Goal: Book appointment/travel/reservation

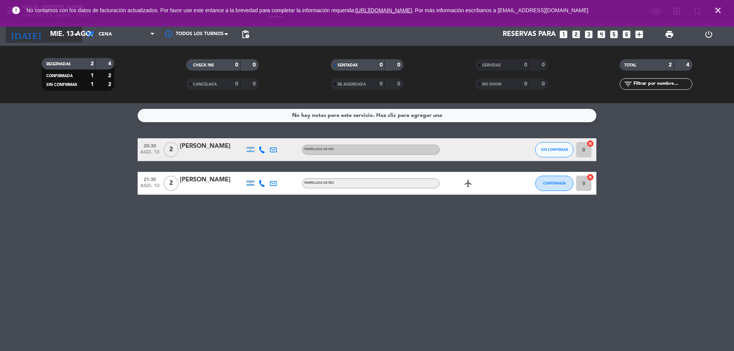
click at [52, 42] on input "mié. 13 ago." at bounding box center [90, 34] width 89 height 15
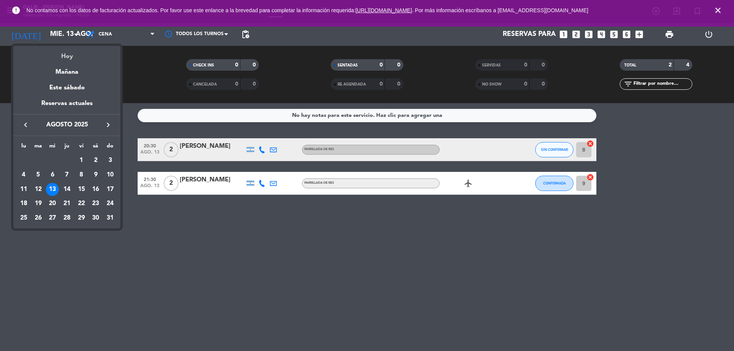
click at [65, 55] on div "Hoy" at bounding box center [66, 54] width 107 height 16
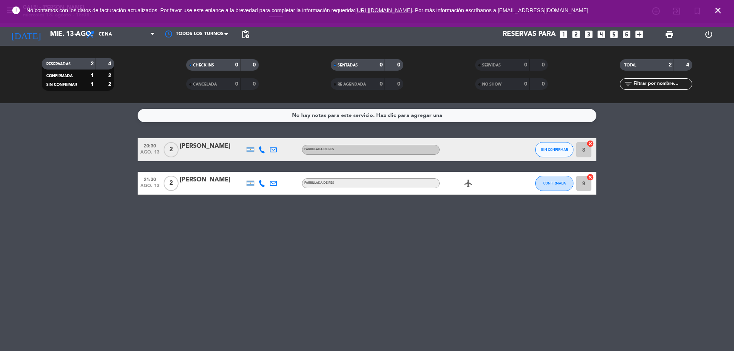
click at [57, 43] on div "[DATE] mié. 13 ago. arrow_drop_down" at bounding box center [44, 34] width 76 height 23
click at [57, 39] on input "mié. 13 ago." at bounding box center [90, 34] width 89 height 15
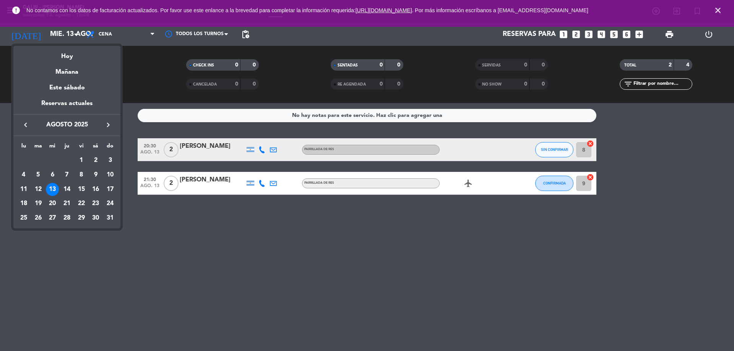
click at [73, 104] on div "Reservas actuales" at bounding box center [66, 107] width 107 height 16
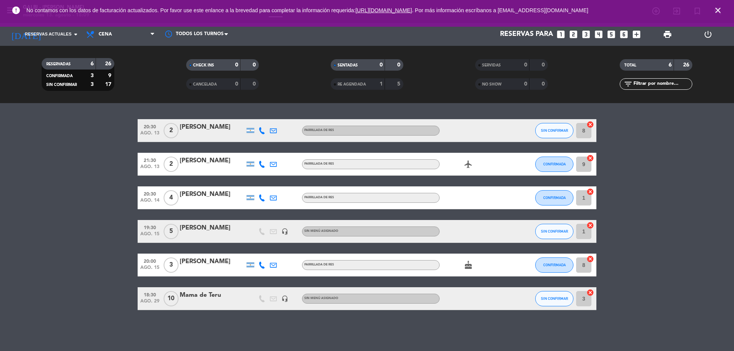
click at [195, 236] on div at bounding box center [212, 237] width 65 height 6
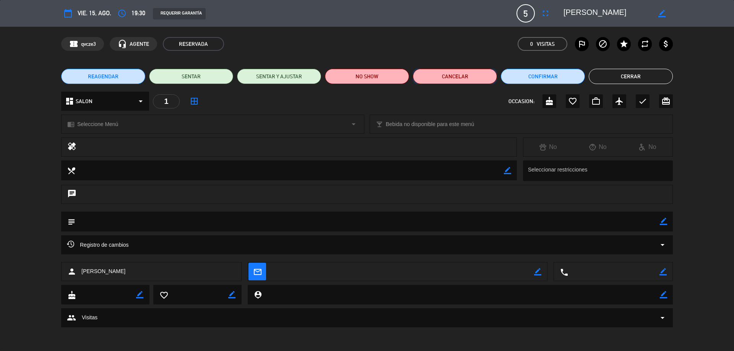
click at [450, 74] on button "Cancelar" at bounding box center [455, 76] width 84 height 15
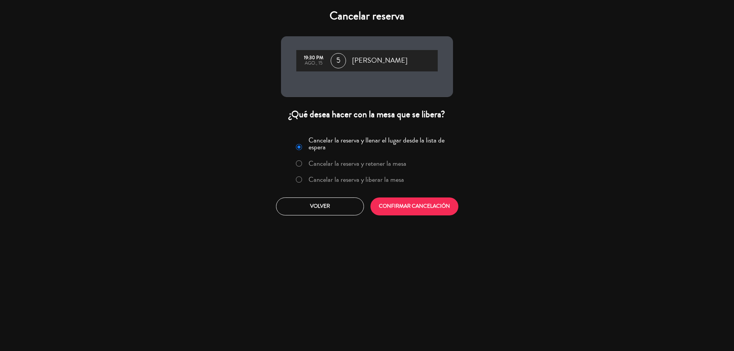
click at [360, 182] on label "Cancelar la reserva y liberar la mesa" at bounding box center [357, 179] width 96 height 7
click at [402, 206] on button "CONFIRMAR CANCELACIÓN" at bounding box center [415, 207] width 88 height 18
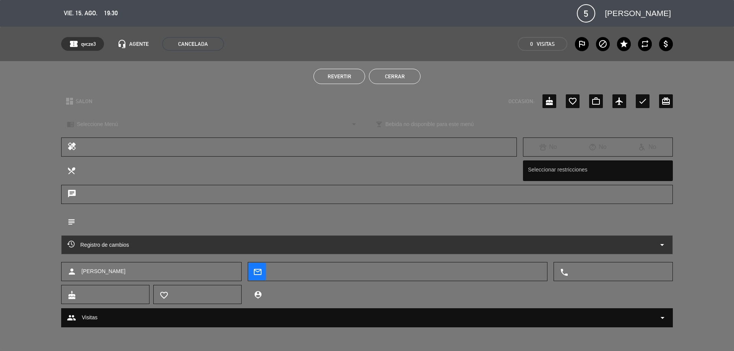
click at [383, 75] on button "Cerrar" at bounding box center [395, 76] width 52 height 15
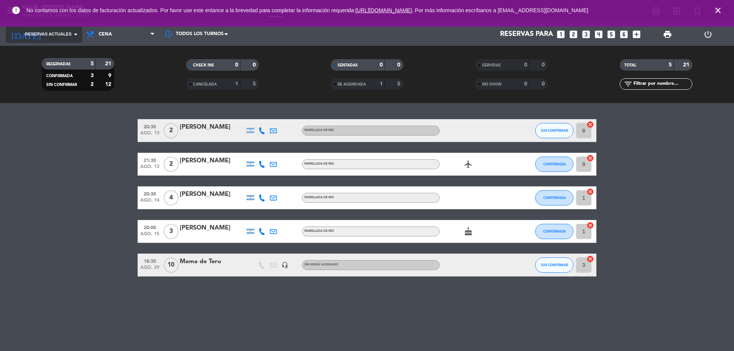
click at [60, 35] on span "Reservas actuales" at bounding box center [48, 34] width 47 height 7
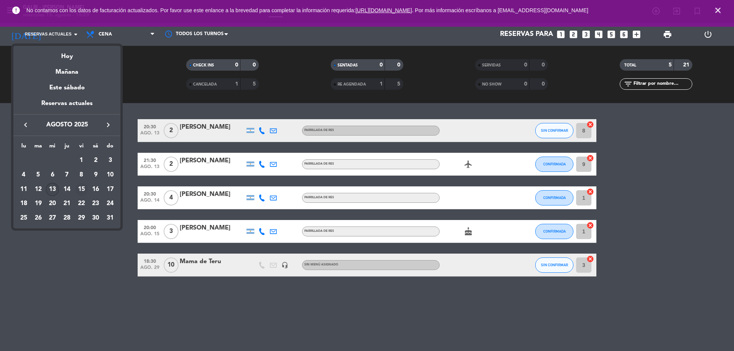
click at [83, 185] on div "15" at bounding box center [81, 189] width 13 height 13
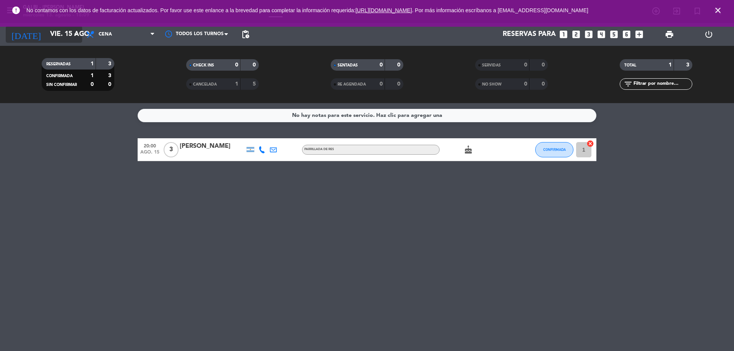
click at [54, 37] on input "vie. 15 ago." at bounding box center [90, 34] width 89 height 15
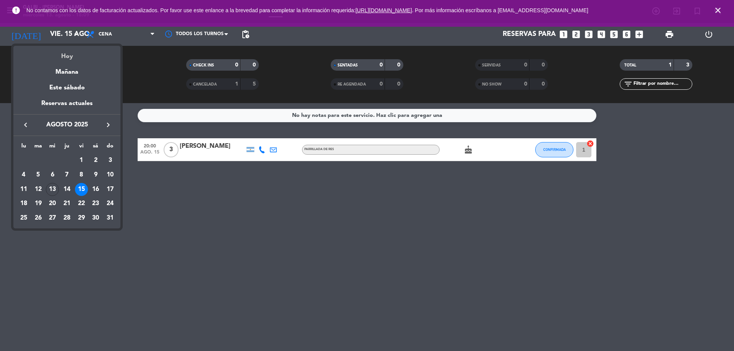
click at [70, 59] on div "Hoy" at bounding box center [66, 54] width 107 height 16
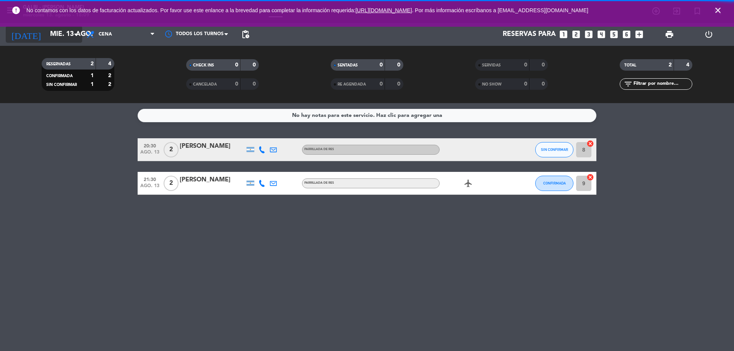
click at [63, 38] on input "mié. 13 ago." at bounding box center [90, 34] width 89 height 15
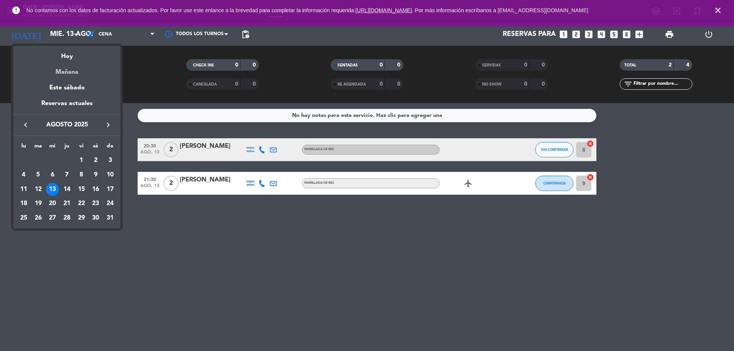
click at [71, 72] on div "Mañana" at bounding box center [66, 70] width 107 height 16
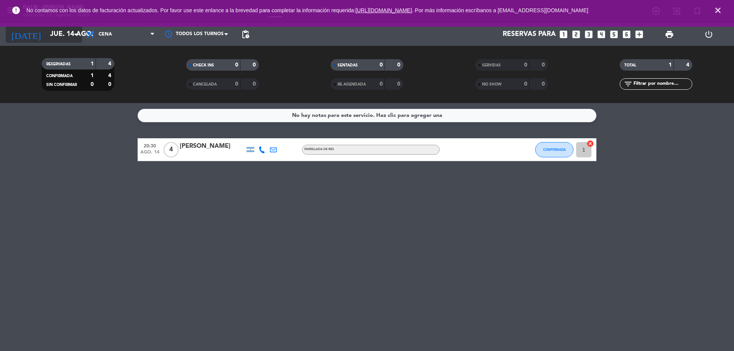
click at [68, 39] on input "jue. 14 ago." at bounding box center [90, 34] width 89 height 15
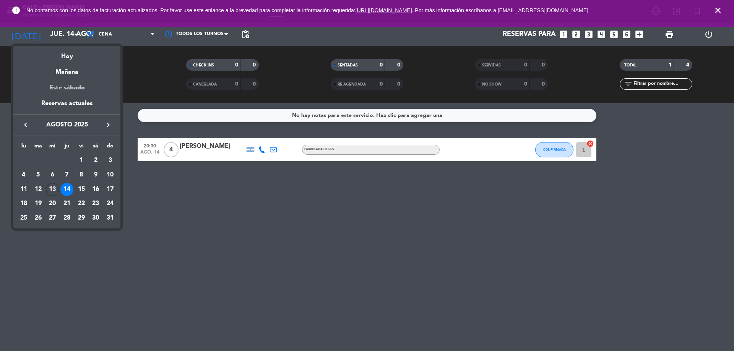
click at [74, 88] on div "Este sábado" at bounding box center [66, 87] width 107 height 21
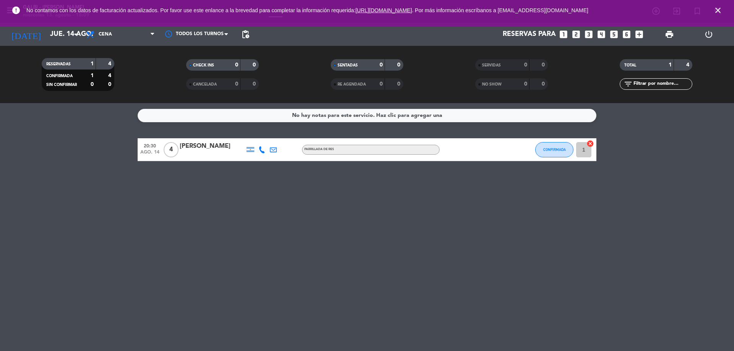
type input "sáb. 16 ago."
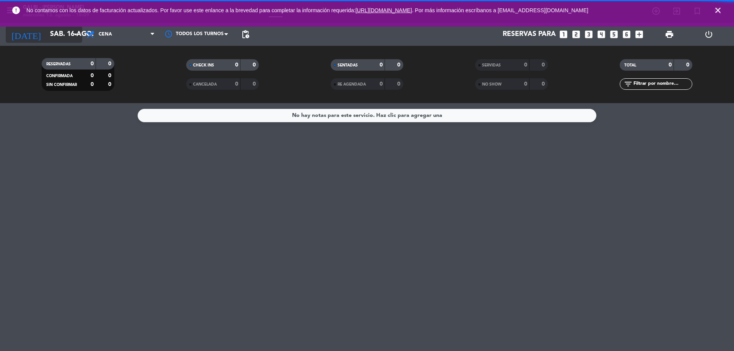
click at [64, 39] on input "sáb. 16 ago." at bounding box center [90, 34] width 89 height 15
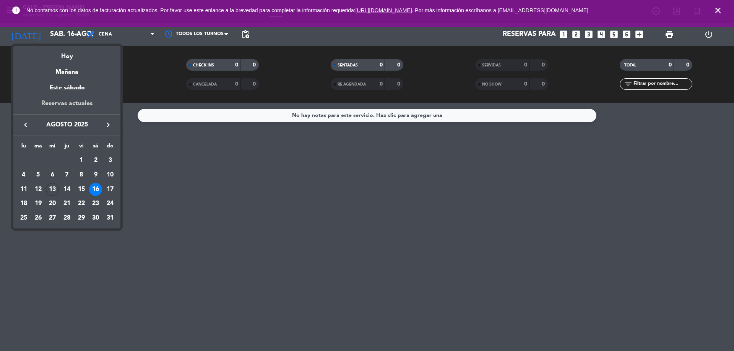
click at [79, 99] on div "Reservas actuales" at bounding box center [66, 107] width 107 height 16
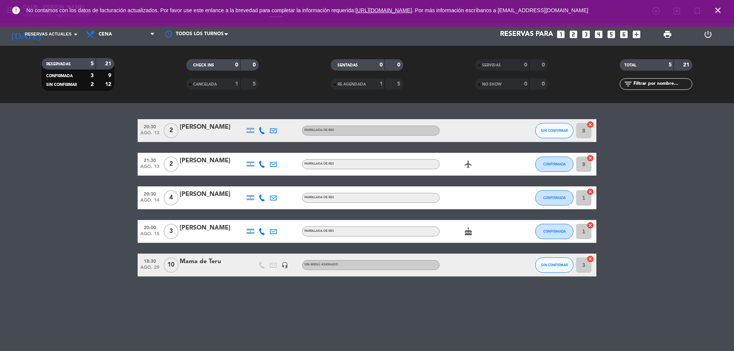
click at [575, 35] on icon "looks_two" at bounding box center [574, 34] width 10 height 10
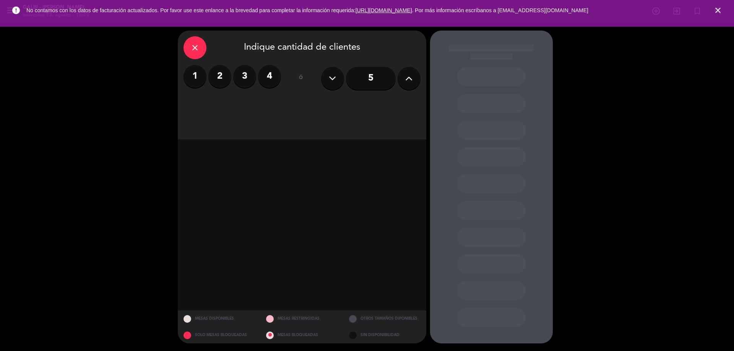
click at [213, 78] on label "2" at bounding box center [219, 76] width 23 height 23
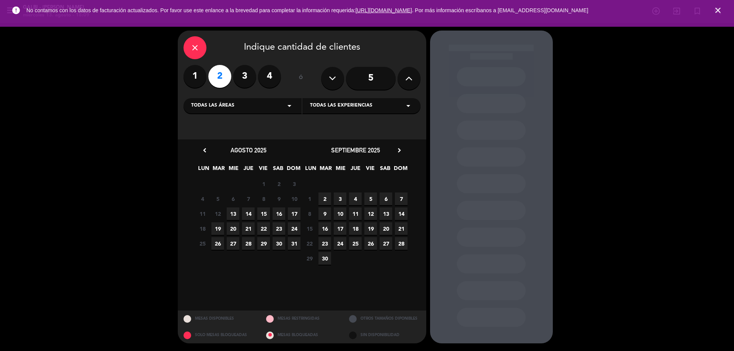
click at [266, 211] on span "15" at bounding box center [263, 214] width 13 height 13
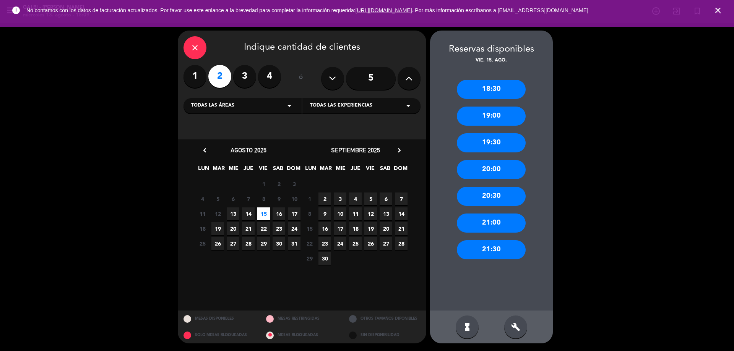
click at [487, 140] on div "19:30" at bounding box center [491, 142] width 69 height 19
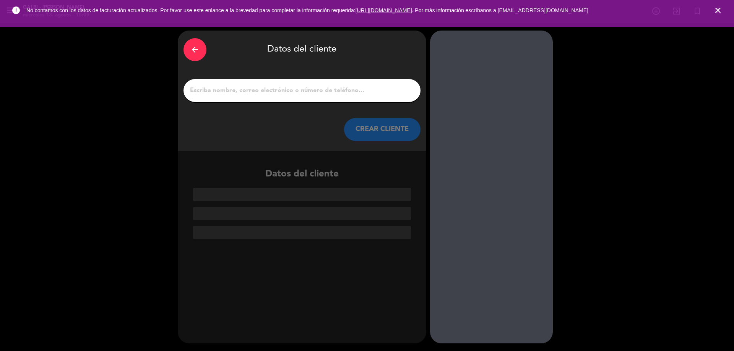
click at [270, 94] on input "1" at bounding box center [302, 90] width 226 height 11
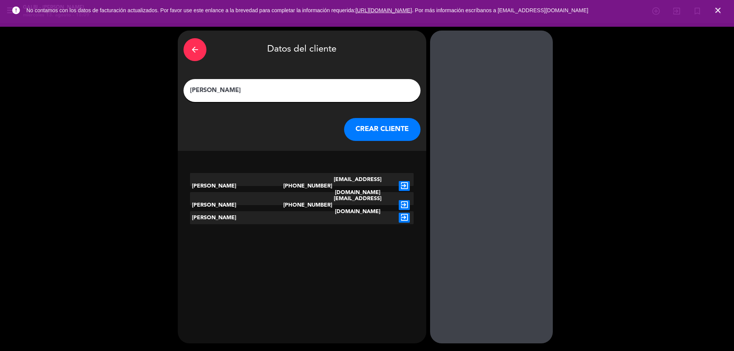
click at [202, 215] on div "[PERSON_NAME]" at bounding box center [236, 217] width 93 height 13
click at [192, 217] on div "[PERSON_NAME]" at bounding box center [236, 217] width 93 height 13
click at [251, 88] on input "[PERSON_NAME]" at bounding box center [302, 90] width 226 height 11
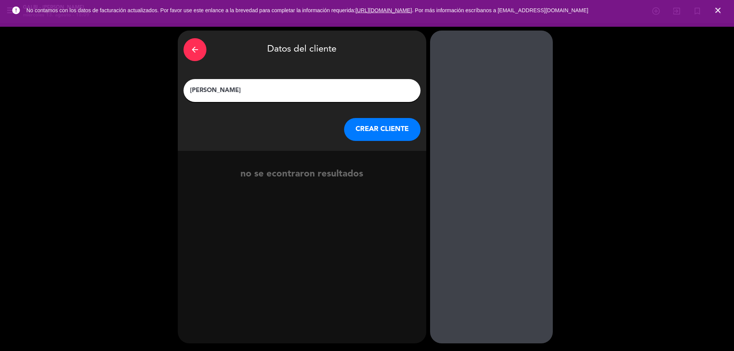
type input "[PERSON_NAME]"
click at [387, 130] on button "CREAR CLIENTE" at bounding box center [382, 129] width 76 height 23
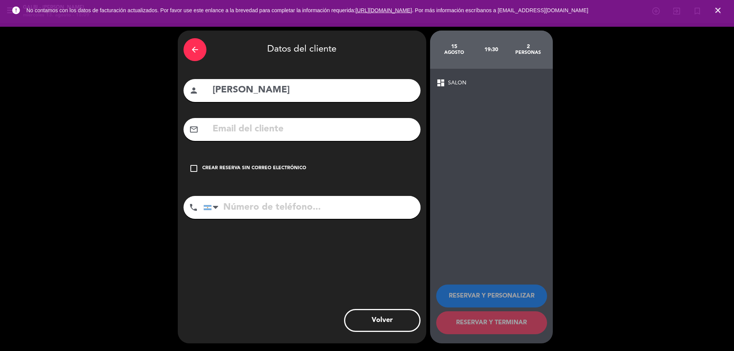
click at [243, 166] on div "Crear reserva sin correo electrónico" at bounding box center [254, 169] width 104 height 8
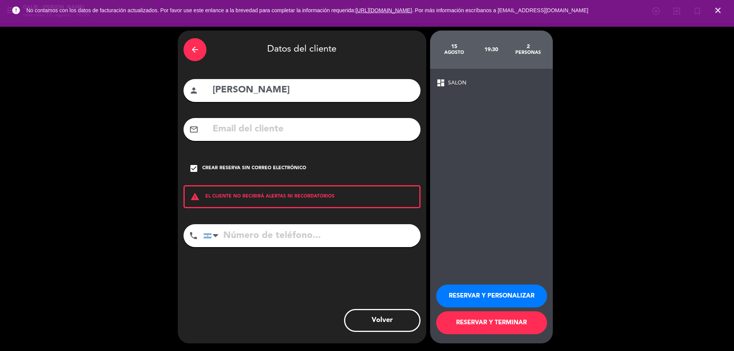
click at [498, 312] on button "RESERVAR Y TERMINAR" at bounding box center [491, 323] width 111 height 23
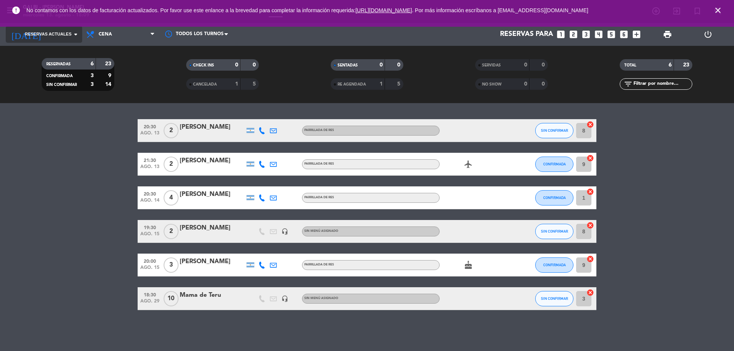
click at [59, 35] on span "Reservas actuales" at bounding box center [48, 34] width 47 height 7
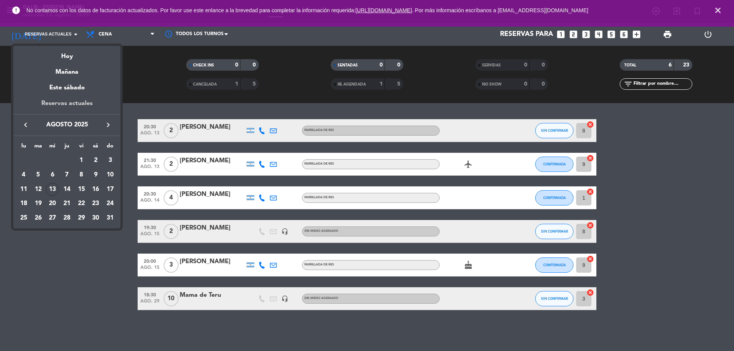
click at [68, 104] on div "Reservas actuales" at bounding box center [66, 107] width 107 height 16
